Goal: Information Seeking & Learning: Learn about a topic

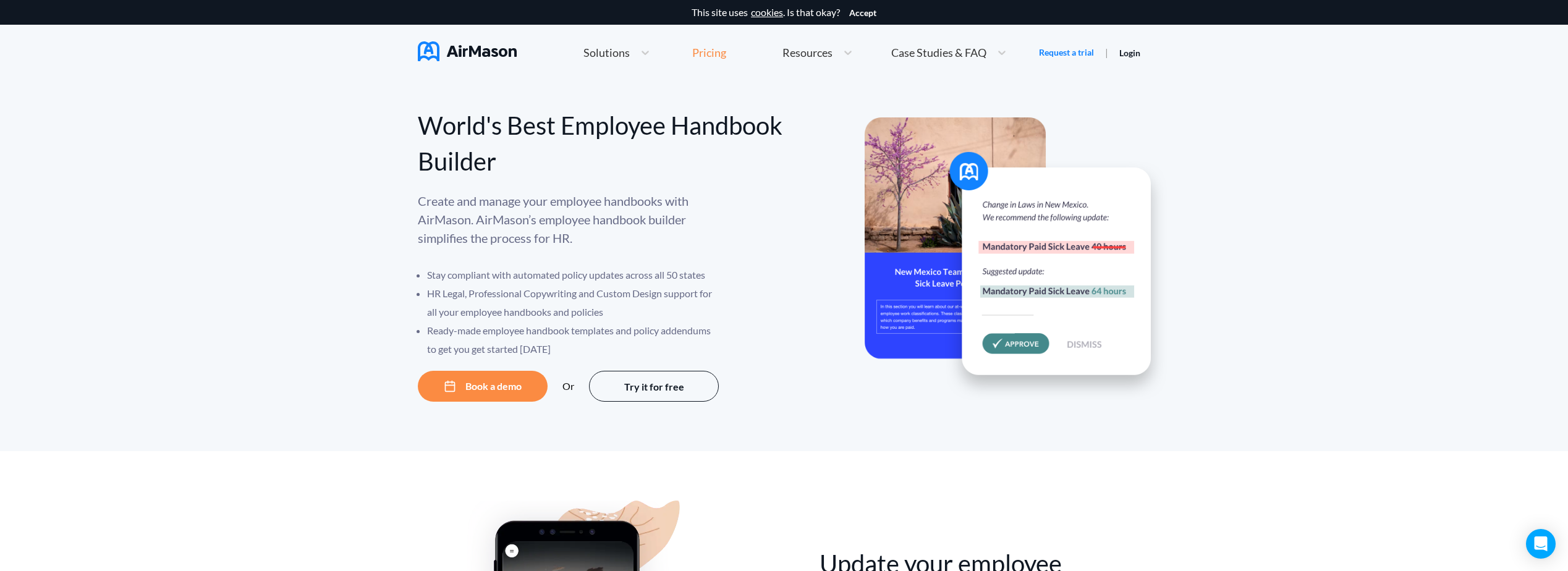
click at [716, 58] on div "Pricing" at bounding box center [709, 53] width 34 height 11
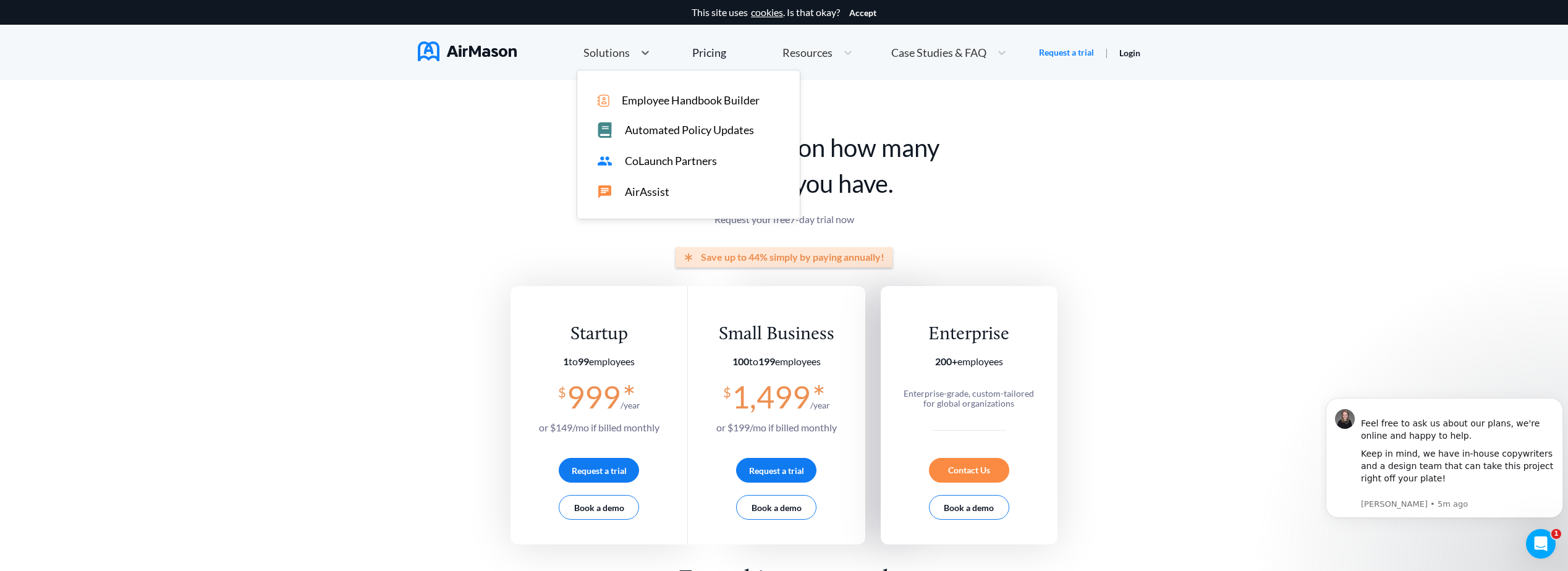
click at [624, 55] on span "Solutions" at bounding box center [606, 53] width 46 height 11
click at [498, 55] on img at bounding box center [468, 51] width 99 height 20
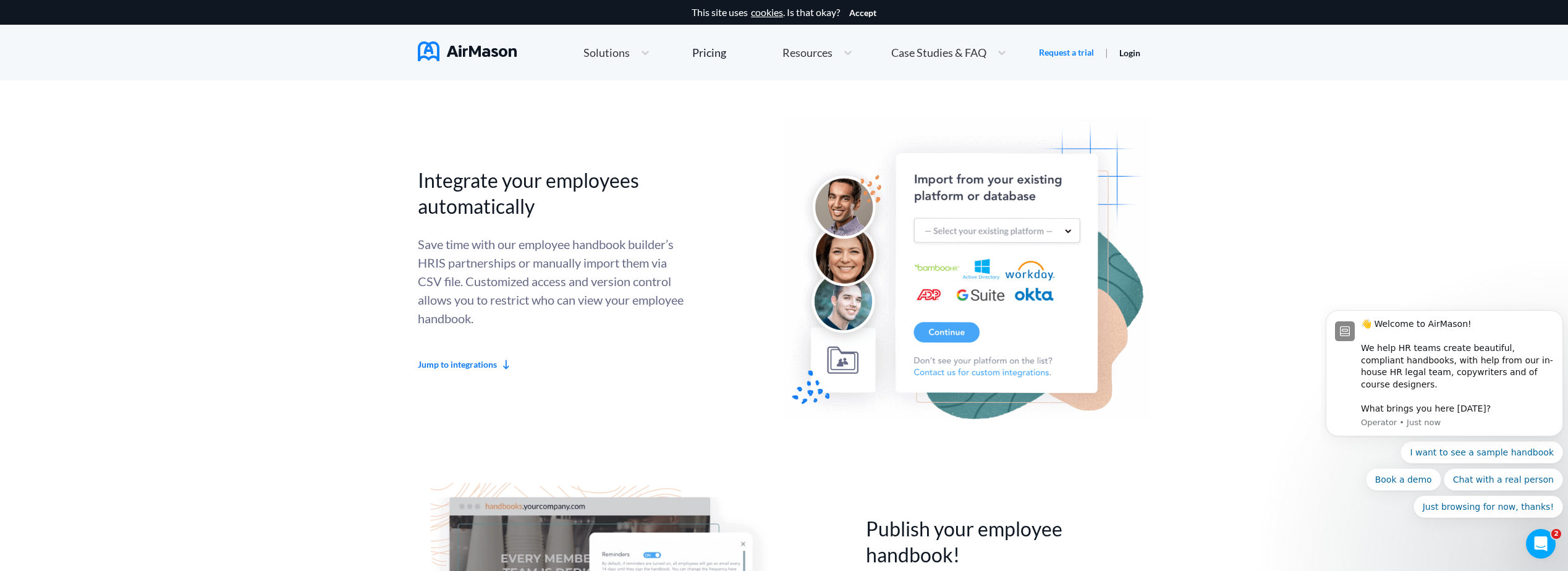
scroll to position [3091, 0]
click at [449, 364] on link "Jump to integrations" at bounding box center [560, 364] width 285 height 12
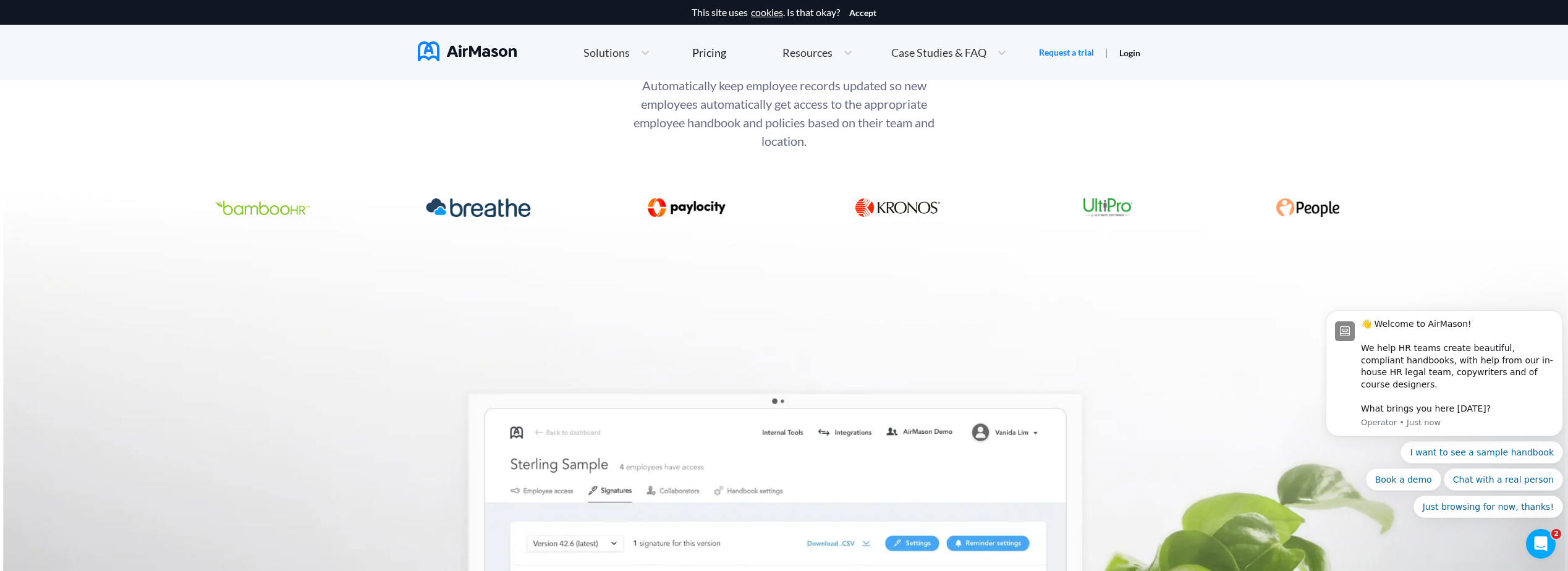
scroll to position [4883, 0]
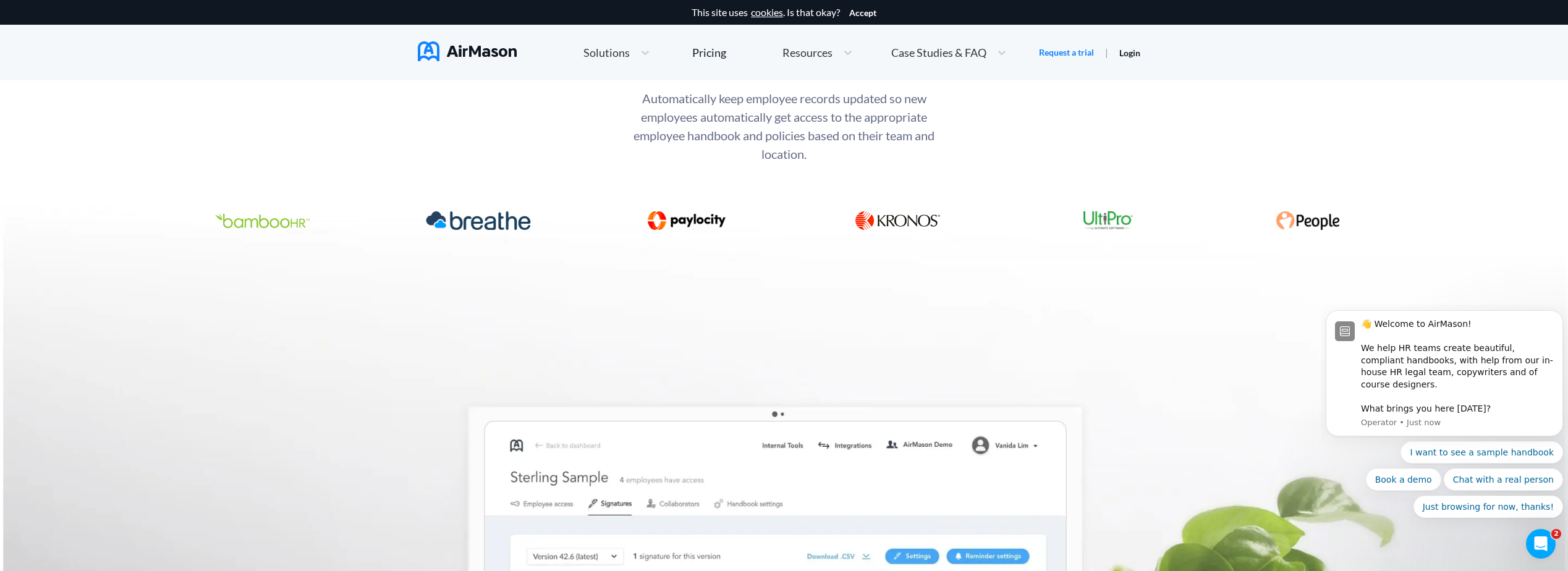
click at [916, 222] on img at bounding box center [898, 220] width 85 height 19
click at [1023, 289] on img at bounding box center [784, 512] width 1568 height 972
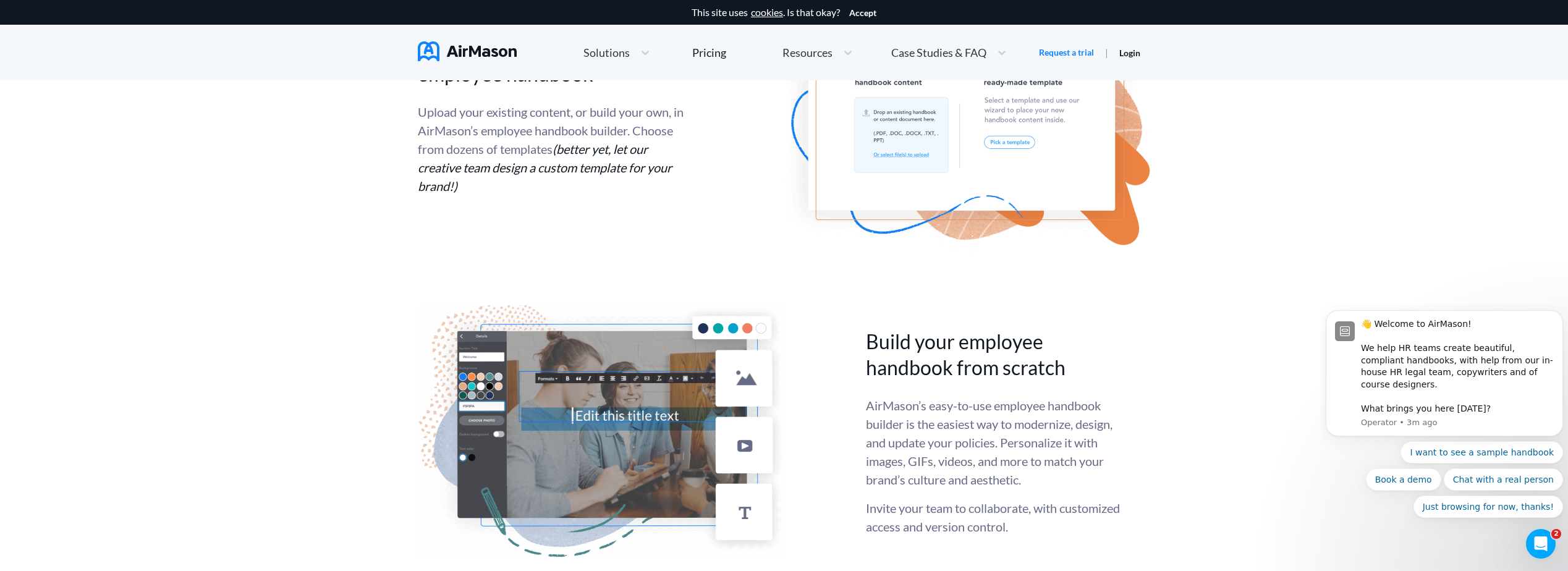
scroll to position [0, 0]
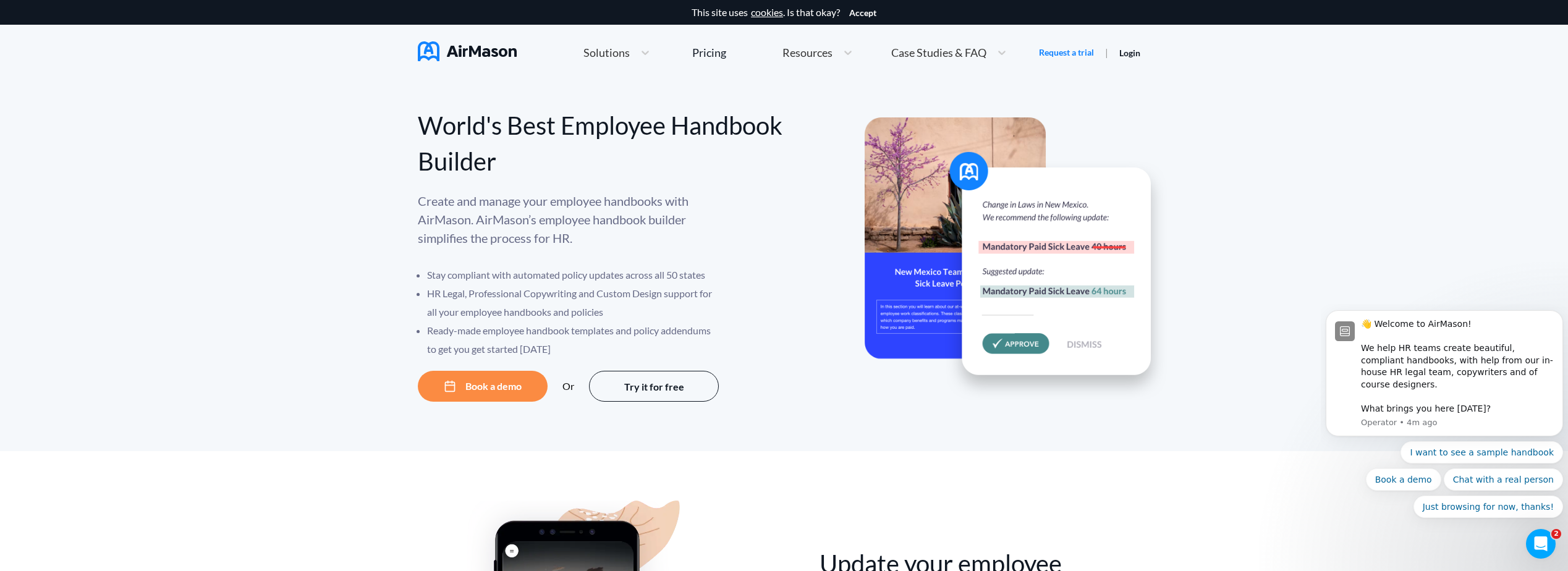
click at [835, 216] on div at bounding box center [967, 294] width 367 height 216
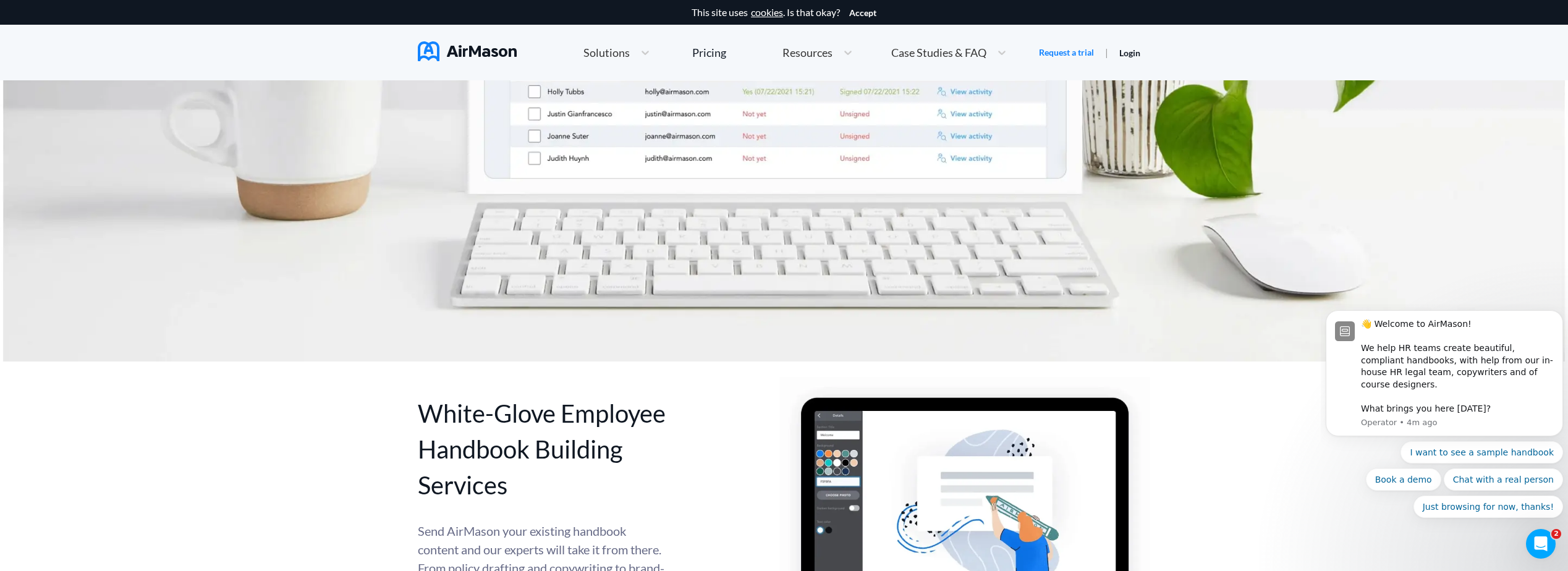
scroll to position [5810, 0]
